Goal: Task Accomplishment & Management: Use online tool/utility

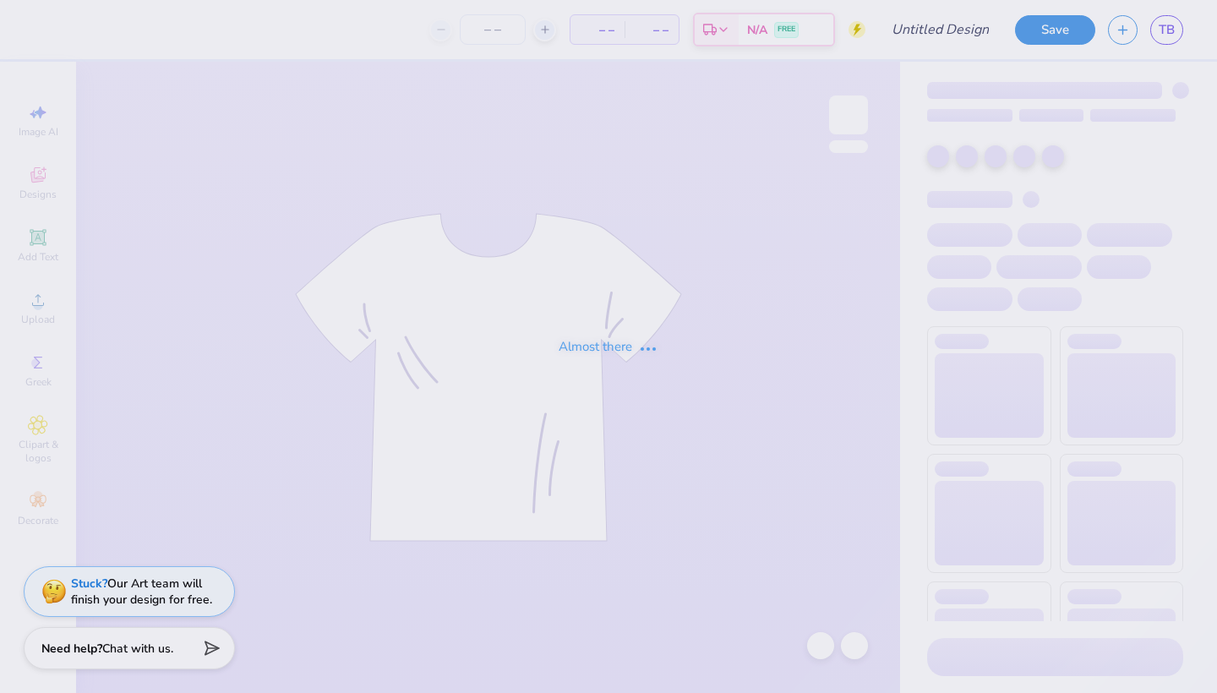
type input "Quick bid day mockup"
type input "50"
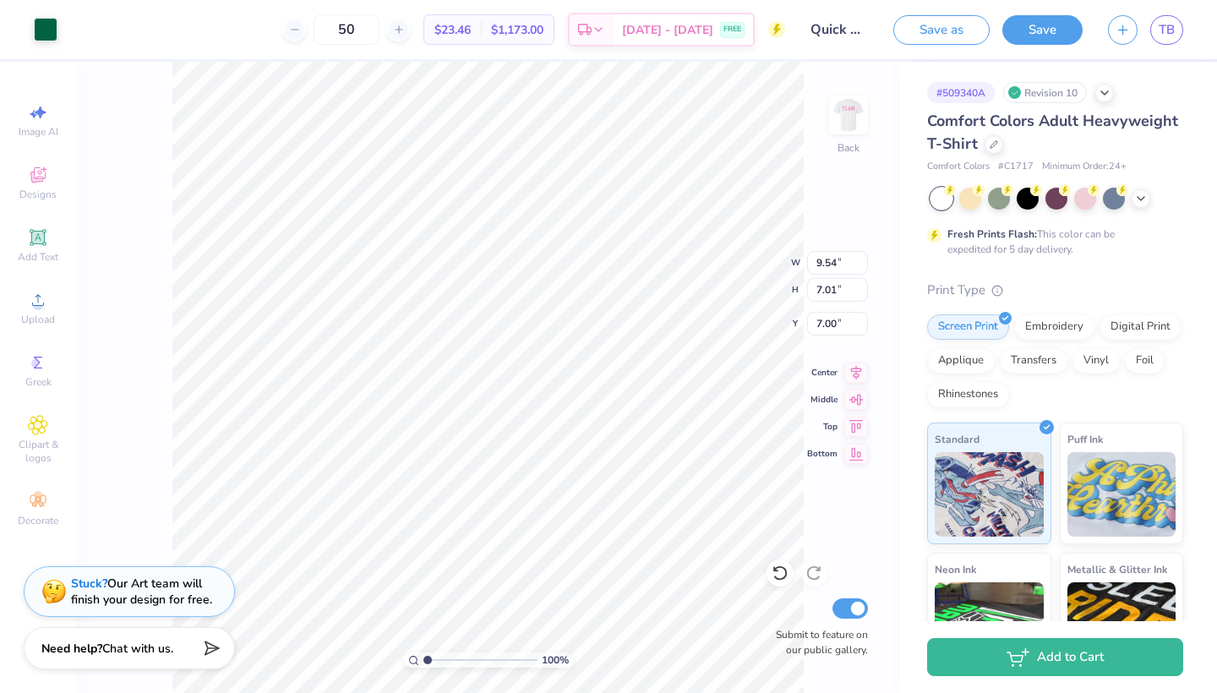
type input "9.30"
type input "6.84"
type input "7.17"
click at [783, 568] on icon at bounding box center [779, 573] width 14 height 15
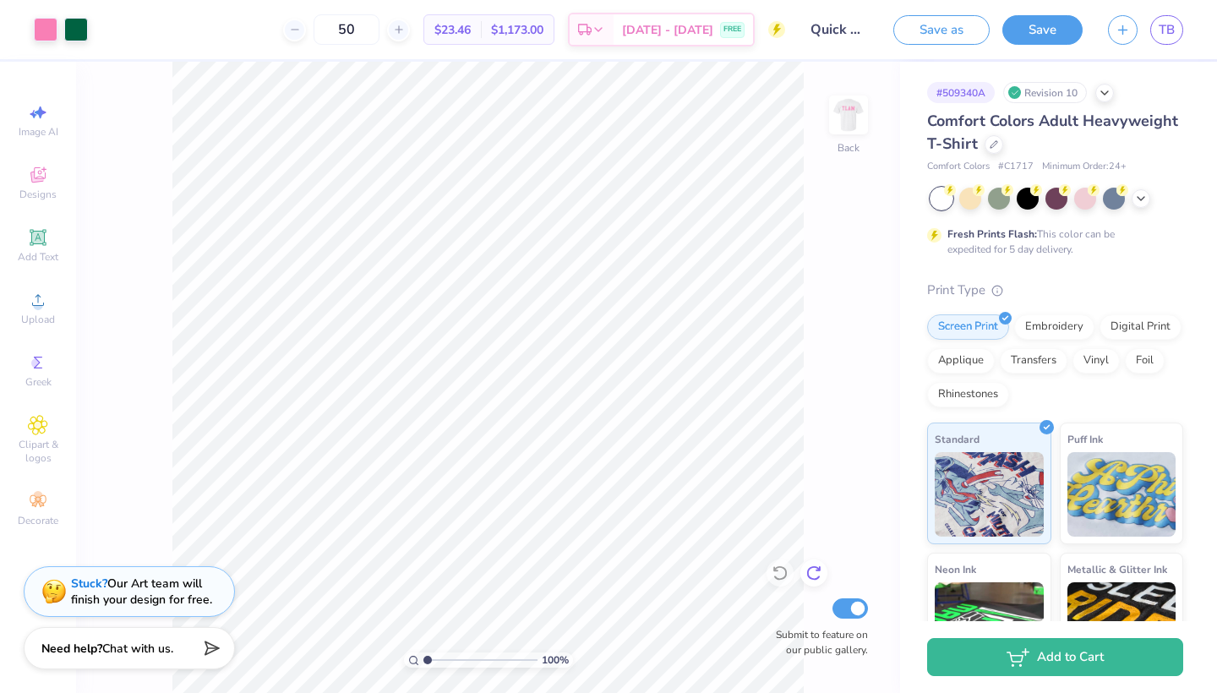
click at [813, 568] on icon at bounding box center [813, 573] width 14 height 15
type input "9.43"
type input "6.93"
type input "7.07"
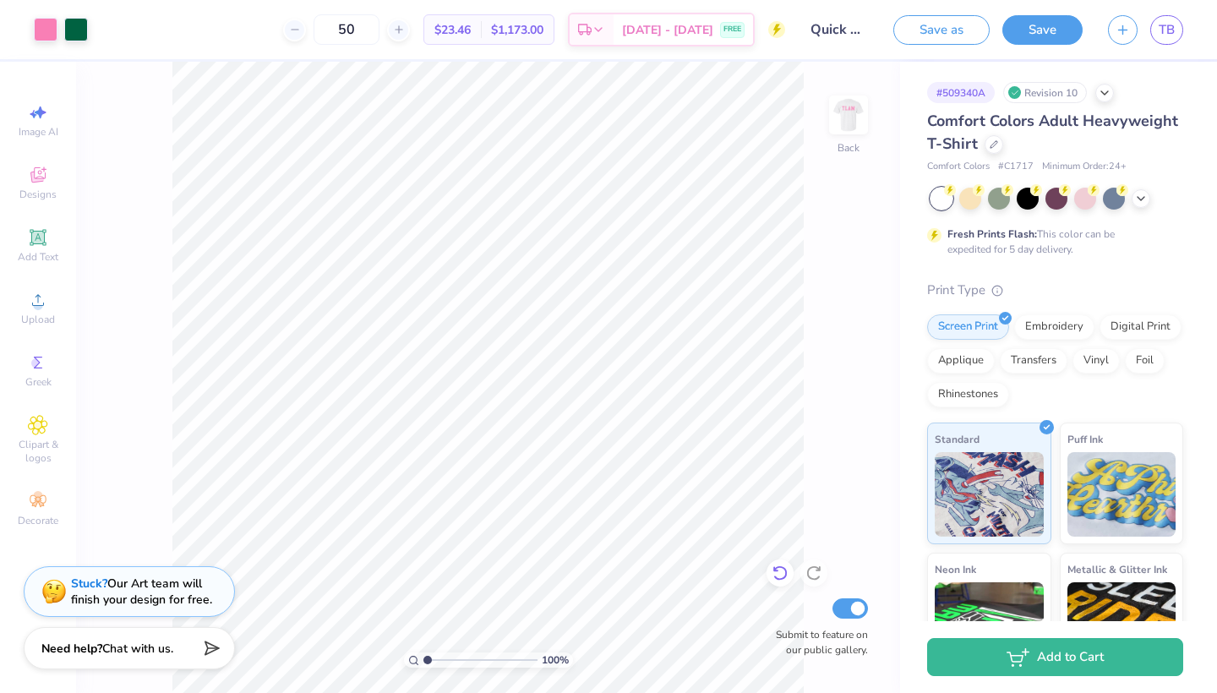
click at [777, 568] on icon at bounding box center [779, 573] width 14 height 15
click at [810, 574] on icon at bounding box center [813, 572] width 17 height 17
click at [771, 574] on div at bounding box center [779, 572] width 27 height 27
click at [775, 573] on icon at bounding box center [779, 572] width 17 height 17
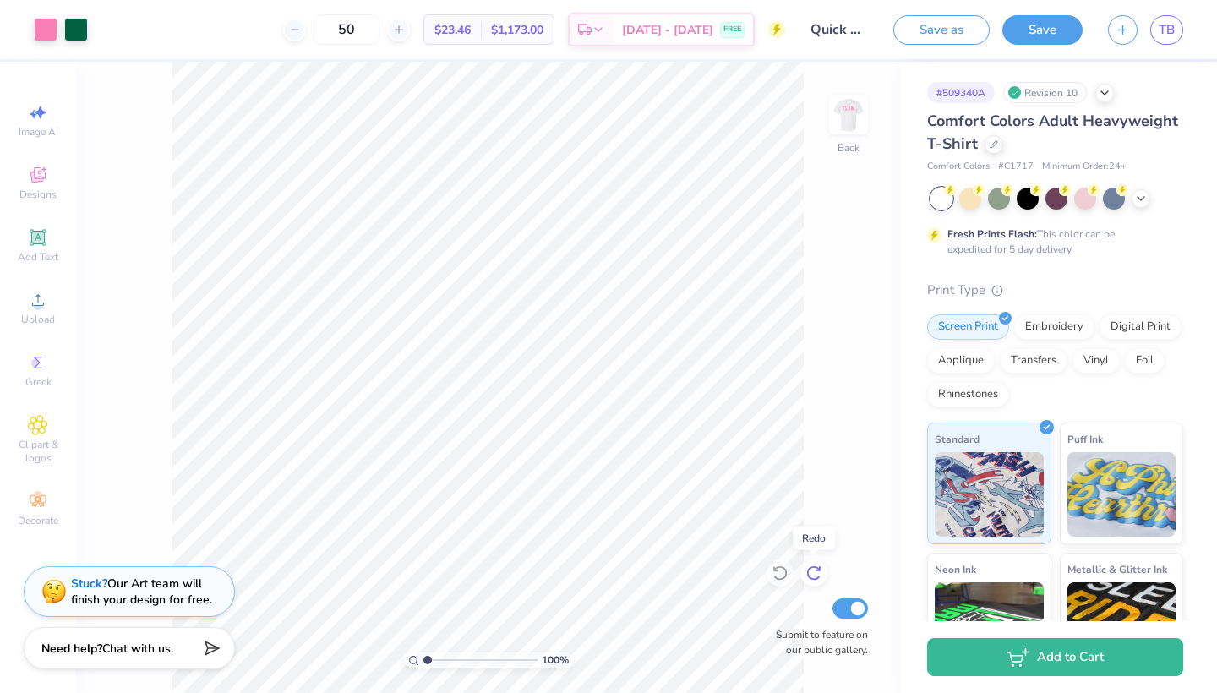
click at [812, 571] on icon at bounding box center [813, 572] width 17 height 17
click at [787, 575] on icon at bounding box center [779, 572] width 17 height 17
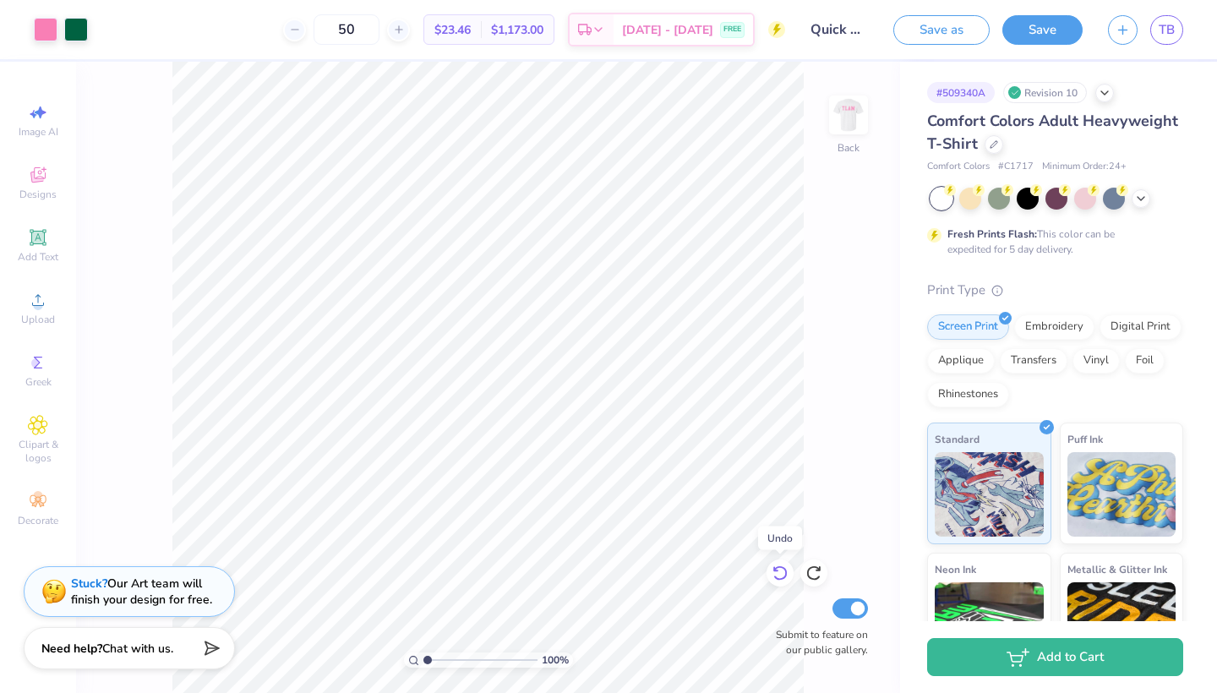
click at [787, 575] on icon at bounding box center [779, 572] width 17 height 17
click at [811, 573] on icon at bounding box center [813, 572] width 17 height 17
click at [937, 30] on button "Save as" at bounding box center [941, 28] width 96 height 30
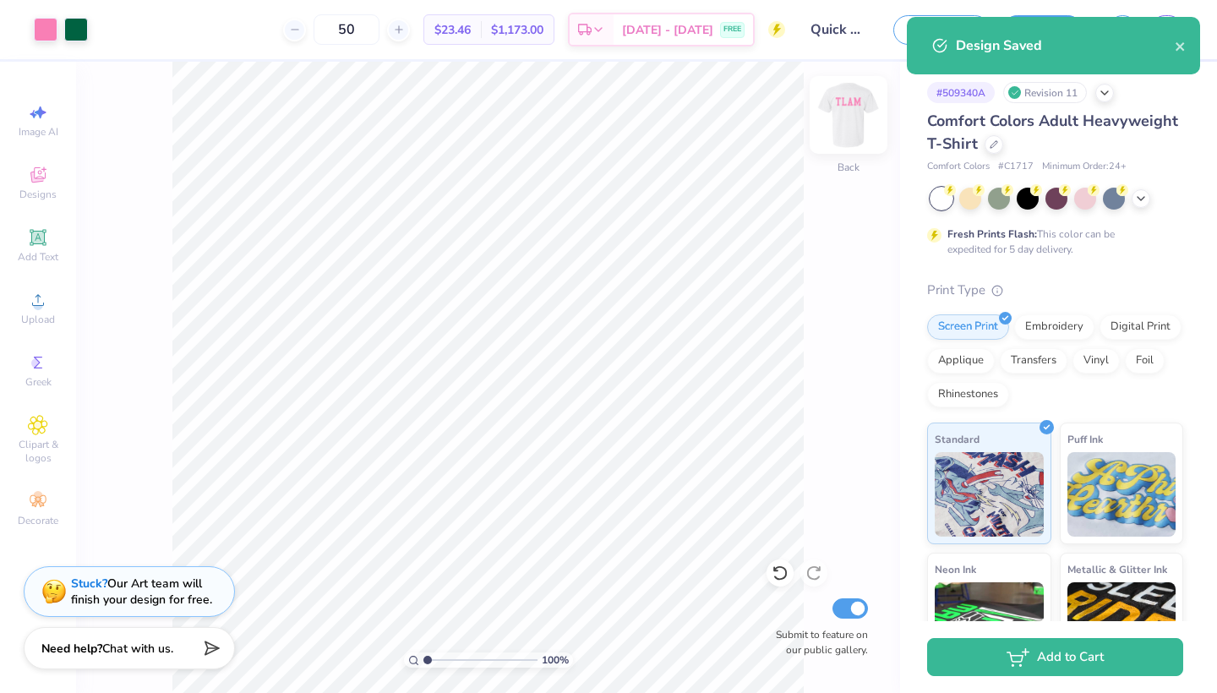
click at [858, 112] on img at bounding box center [849, 115] width 68 height 68
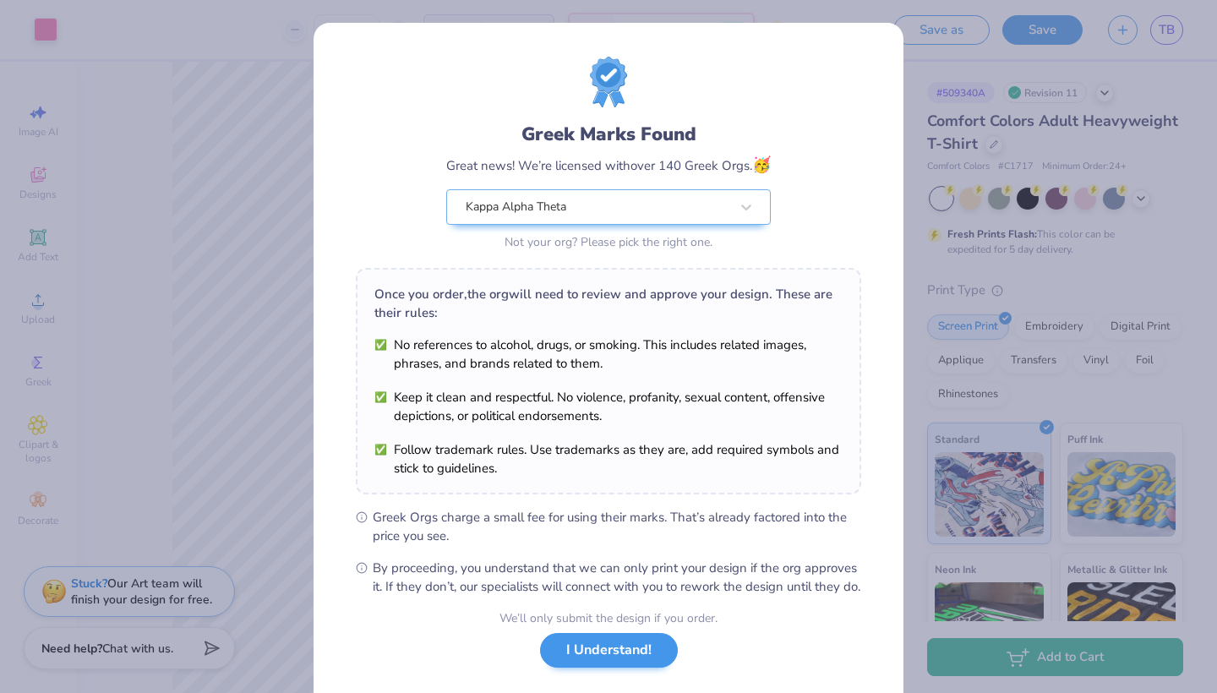
click at [621, 666] on button "I Understand!" at bounding box center [609, 650] width 138 height 35
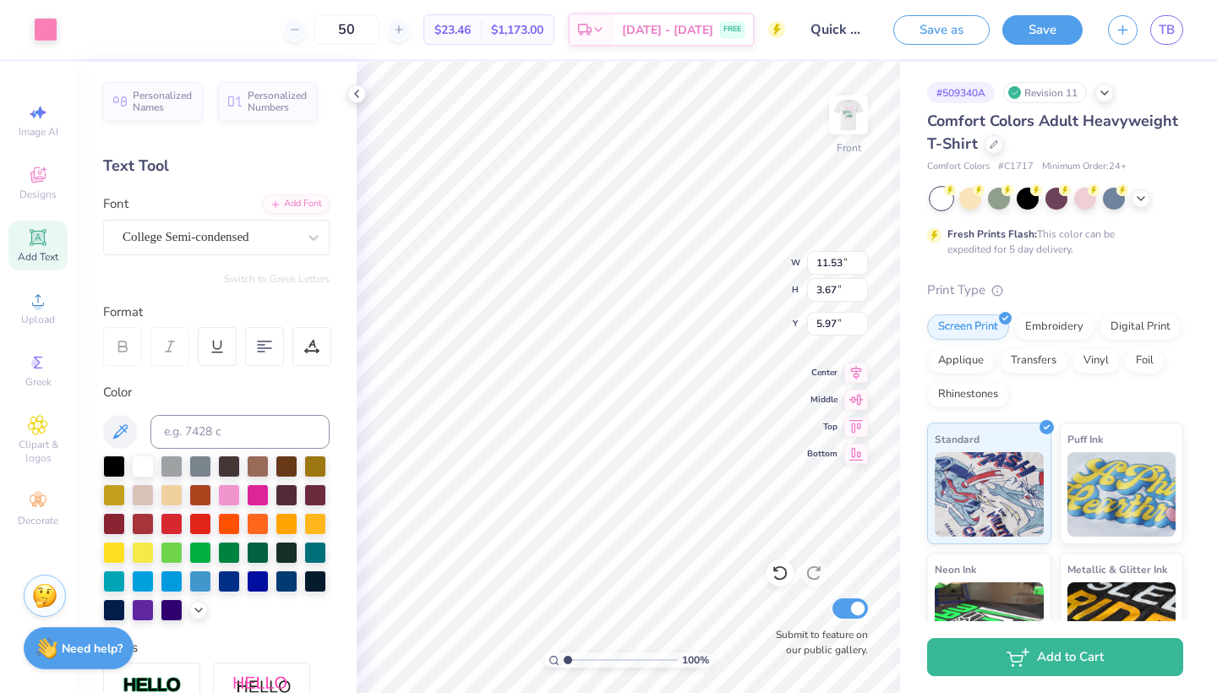
type input "6.01"
click at [846, 115] on img at bounding box center [849, 115] width 68 height 68
click at [847, 117] on img at bounding box center [849, 115] width 68 height 68
click at [943, 36] on button "Save as" at bounding box center [941, 28] width 96 height 30
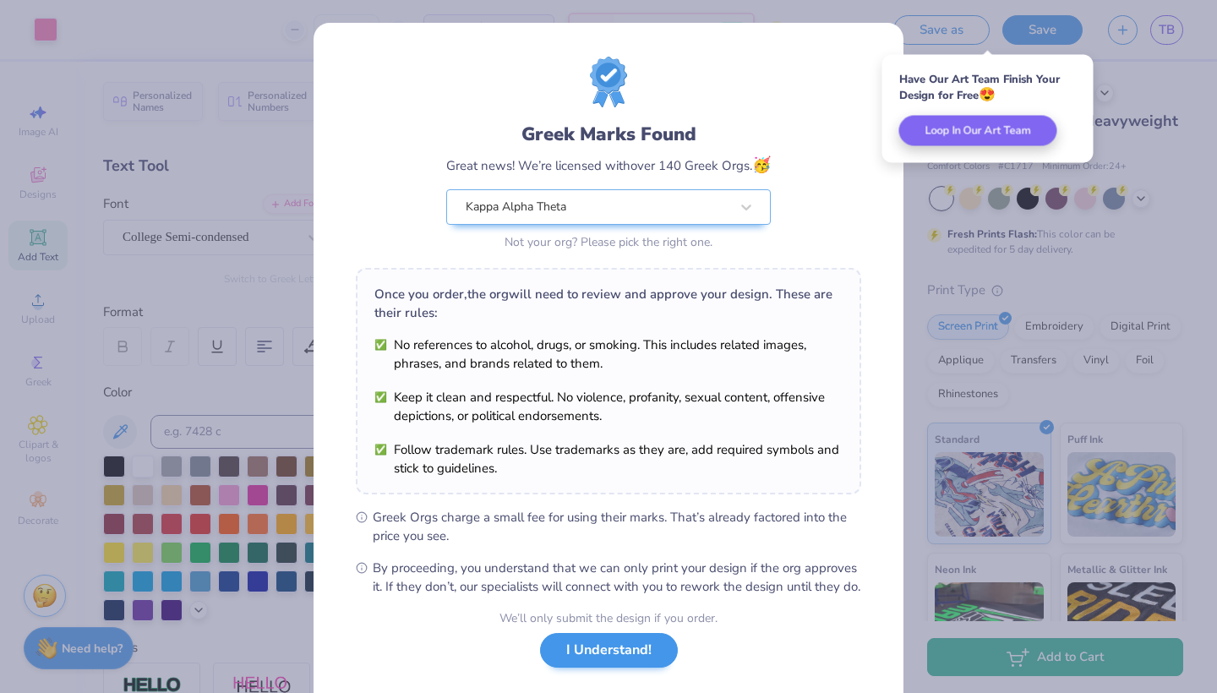
click at [628, 668] on button "I Understand!" at bounding box center [609, 650] width 138 height 35
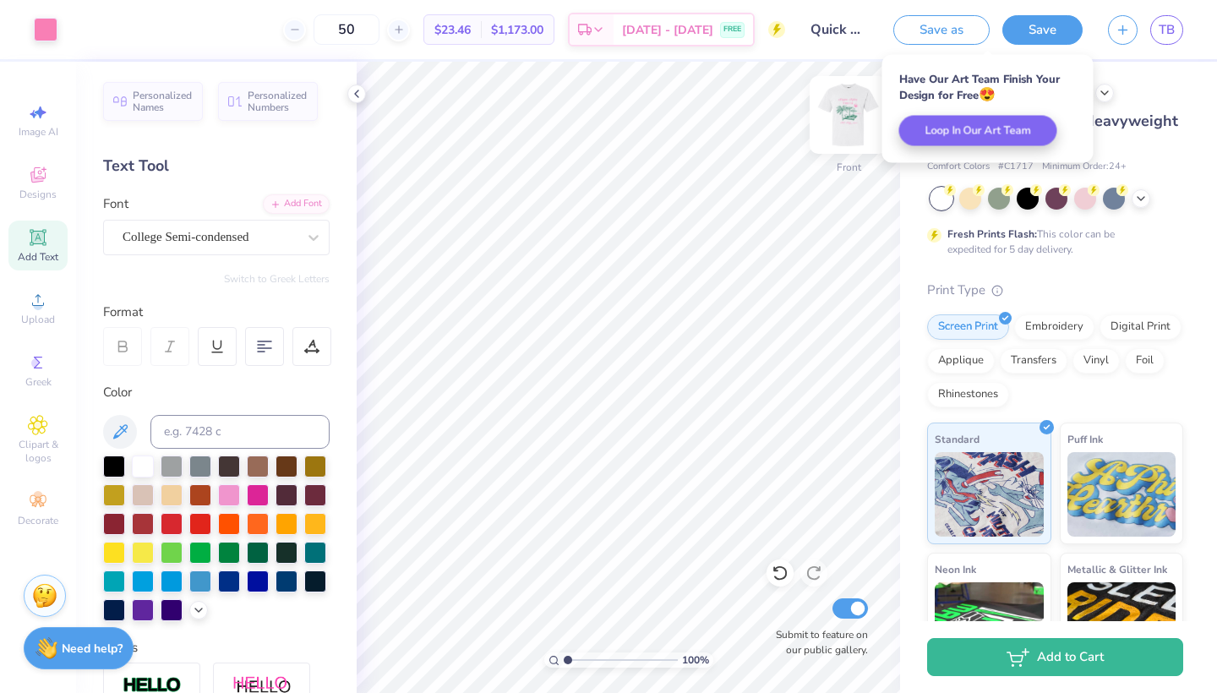
click at [852, 106] on img at bounding box center [849, 115] width 68 height 68
